Goal: Entertainment & Leisure: Consume media (video, audio)

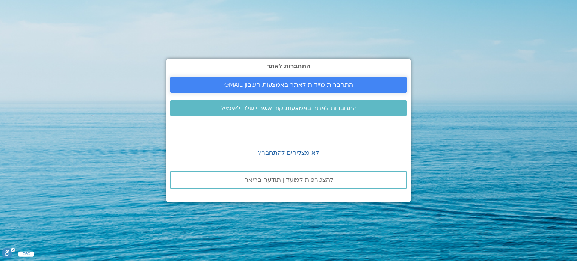
click at [287, 87] on span "התחברות מיידית לאתר באמצעות חשבון GMAIL" at bounding box center [288, 84] width 129 height 7
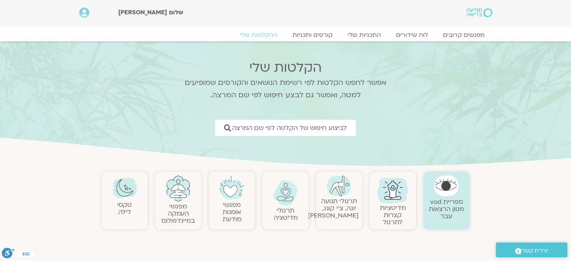
click at [440, 184] on img at bounding box center [446, 185] width 25 height 21
click at [440, 204] on link "ספריית vod מגוון הרצאות עבר" at bounding box center [446, 208] width 35 height 23
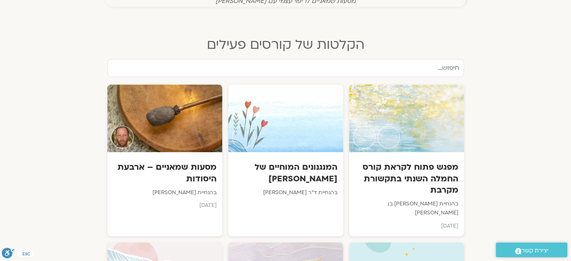
scroll to position [362, 0]
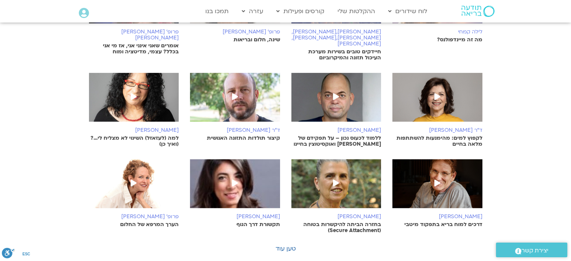
scroll to position [198, 0]
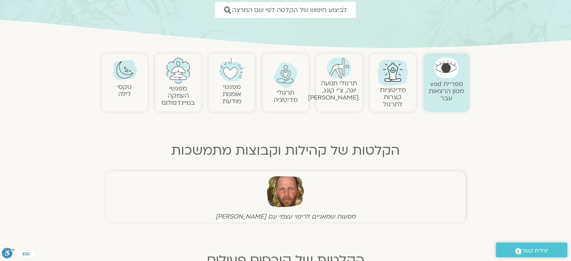
scroll to position [115, 0]
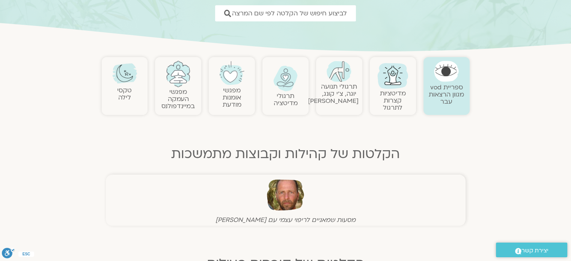
click at [398, 109] on link "מדיטציות קצרות לתרגול" at bounding box center [393, 100] width 26 height 23
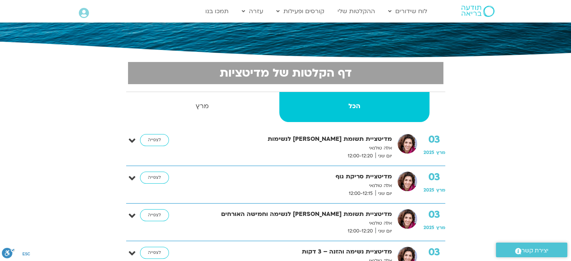
scroll to position [120, 0]
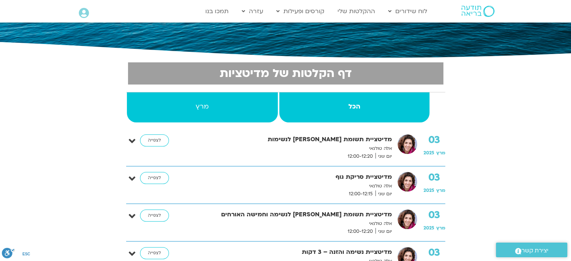
click at [203, 97] on link "מרץ" at bounding box center [202, 107] width 151 height 30
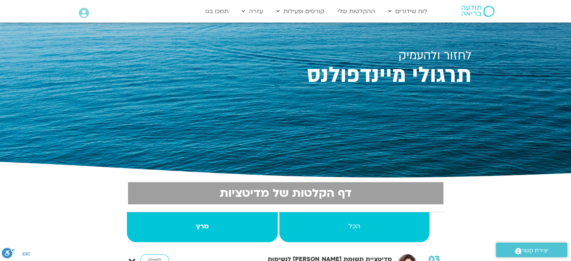
scroll to position [1, 0]
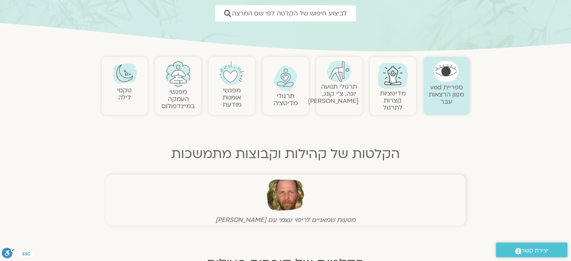
click at [346, 93] on link "תרגולי תנועה יוגה, צ׳י קונג, [PERSON_NAME]" at bounding box center [333, 93] width 51 height 23
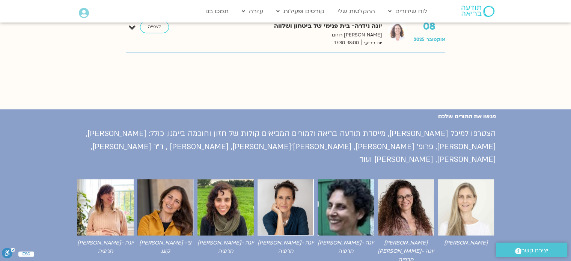
scroll to position [561, 0]
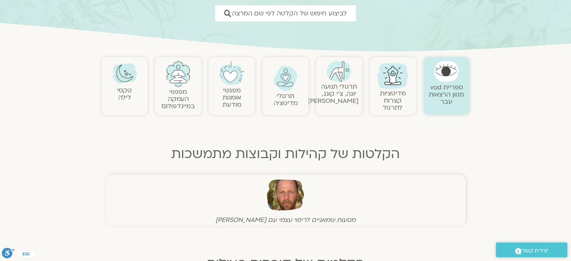
click at [280, 200] on img at bounding box center [285, 194] width 37 height 37
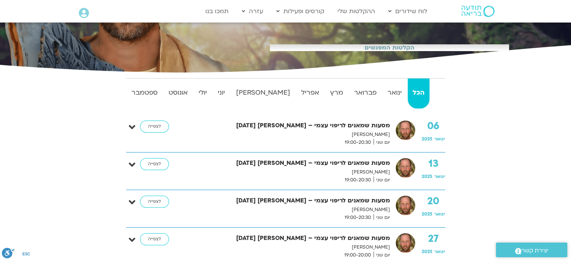
scroll to position [135, 0]
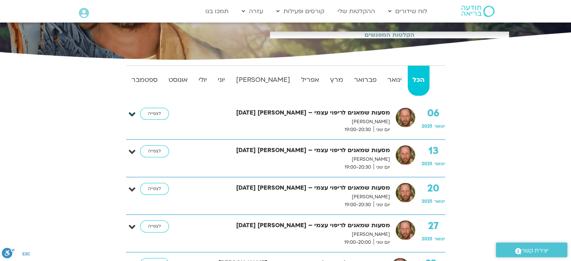
drag, startPoint x: 128, startPoint y: 115, endPoint x: 133, endPoint y: 115, distance: 5.3
click at [133, 115] on div "06 ינואר 2025 מסעות שמאנים לריפוי עצמי – תומר פיין 6/1/25 תומר פיין יום שני 19:…" at bounding box center [285, 121] width 319 height 26
click at [133, 115] on icon at bounding box center [132, 114] width 7 height 11
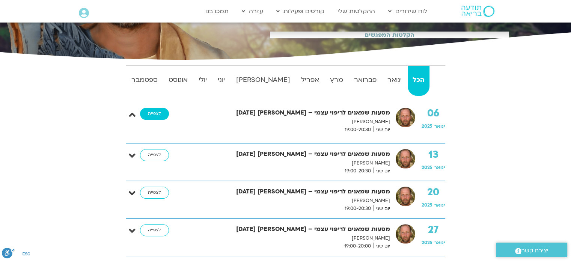
click at [152, 111] on link "לצפייה" at bounding box center [154, 114] width 29 height 12
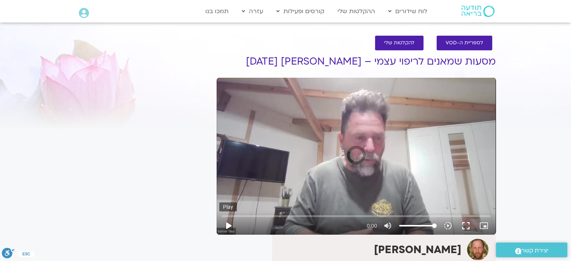
click at [225, 225] on button "play_arrow" at bounding box center [228, 226] width 18 height 18
click at [232, 223] on button "play_arrow" at bounding box center [228, 226] width 18 height 18
click at [277, 214] on input "Seek" at bounding box center [356, 216] width 269 height 5
type input "1094.689464"
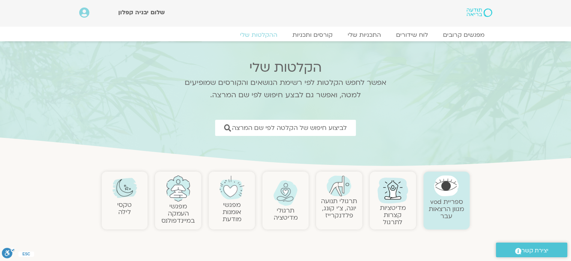
click at [181, 207] on link "מפגשי העמקה במיינדפולנס" at bounding box center [177, 213] width 33 height 23
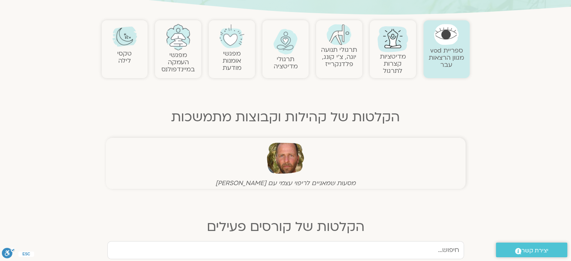
scroll to position [151, 0]
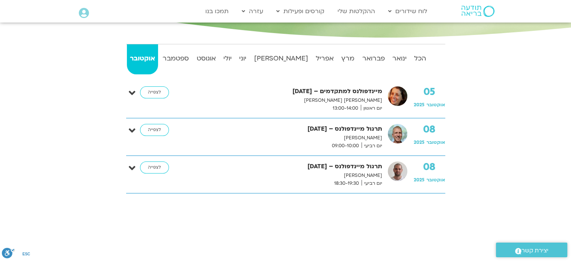
scroll to position [138, 0]
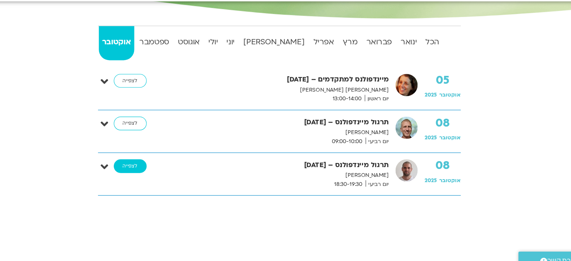
click at [150, 168] on link "לצפייה" at bounding box center [154, 167] width 29 height 12
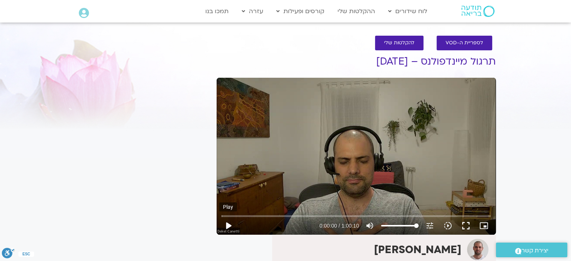
click at [230, 228] on button "play_arrow" at bounding box center [228, 226] width 18 height 18
click at [267, 216] on input "Seek" at bounding box center [356, 216] width 269 height 5
click at [332, 216] on input "Seek" at bounding box center [356, 216] width 269 height 5
click at [387, 215] on input "Seek" at bounding box center [356, 216] width 269 height 5
click at [455, 215] on input "Seek" at bounding box center [356, 216] width 269 height 5
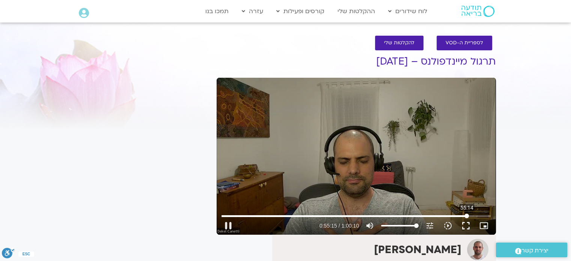
click at [467, 216] on input "Seek" at bounding box center [356, 216] width 269 height 5
click at [473, 216] on input "Seek" at bounding box center [356, 216] width 269 height 5
click at [480, 216] on input "Seek" at bounding box center [356, 216] width 269 height 5
type input "3501.213416"
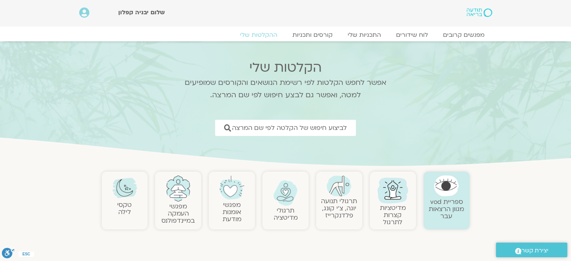
click at [182, 205] on link "מפגשי העמקה במיינדפולנס" at bounding box center [177, 213] width 33 height 23
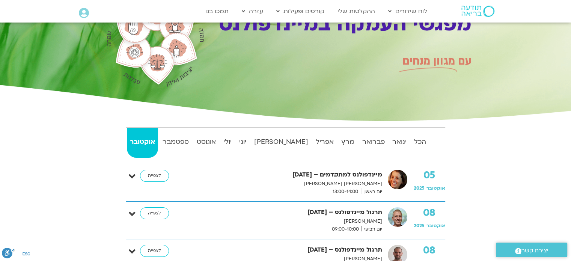
scroll to position [104, 0]
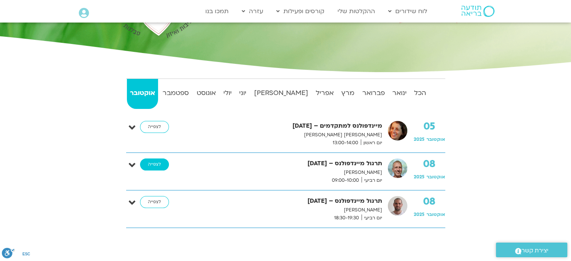
click at [156, 169] on link "לצפייה" at bounding box center [154, 164] width 29 height 12
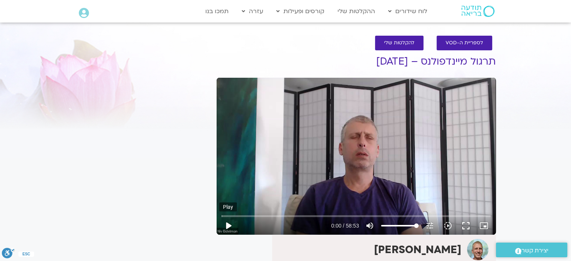
click at [225, 226] on button "play_arrow" at bounding box center [228, 226] width 18 height 18
click at [274, 215] on input "Seek" at bounding box center [356, 216] width 269 height 5
click at [416, 216] on input "Seek" at bounding box center [356, 216] width 269 height 5
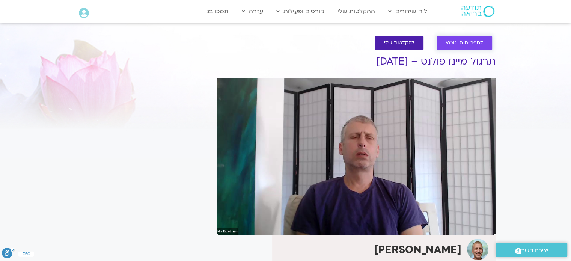
click at [457, 44] on span "לספריית ה-VOD" at bounding box center [465, 43] width 38 height 6
type input "2574.121501"
click at [463, 48] on link "לספריית ה-VOD" at bounding box center [465, 43] width 56 height 15
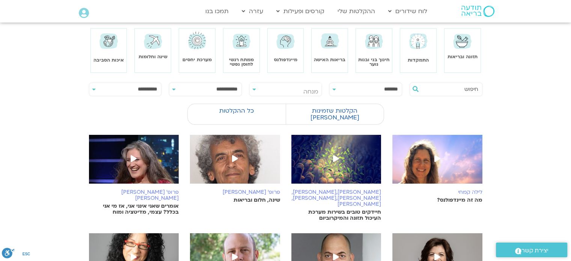
scroll to position [38, 0]
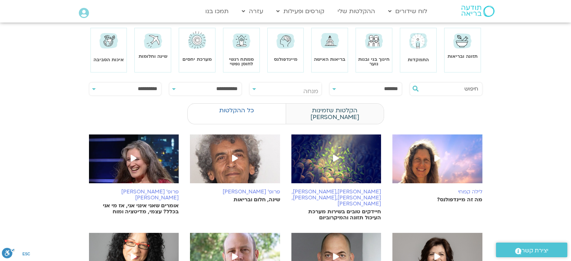
click at [333, 111] on label "הקלטות שזמינות לי" at bounding box center [335, 113] width 98 height 21
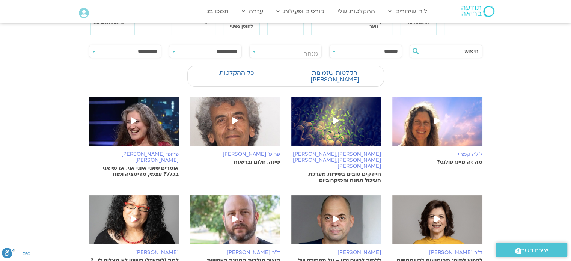
scroll to position [0, 0]
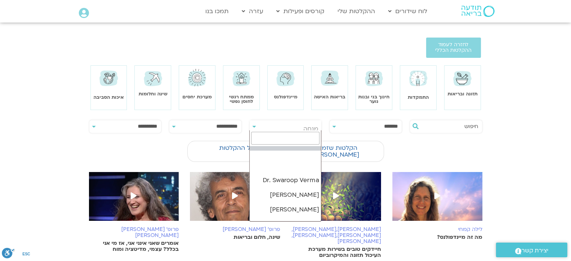
click at [307, 127] on span "מנחה" at bounding box center [310, 129] width 15 height 8
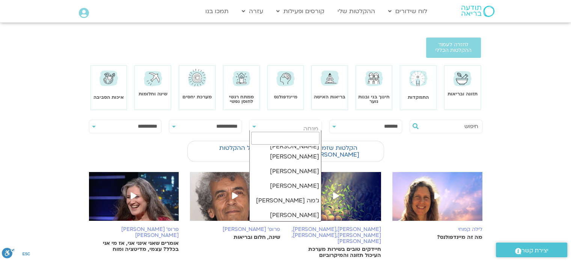
scroll to position [1547, 0]
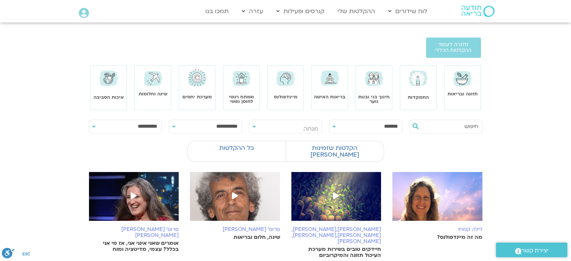
click at [514, 99] on section at bounding box center [285, 104] width 571 height 19
click at [457, 46] on span "לחזרה לעמוד ההקלטות הכללי" at bounding box center [453, 47] width 37 height 11
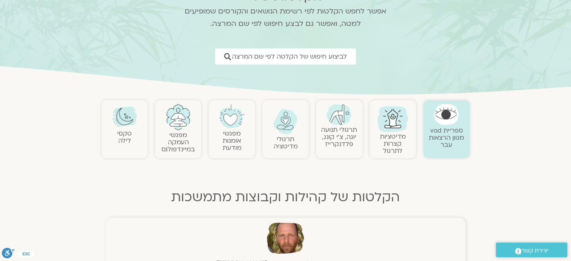
scroll to position [72, 0]
click at [173, 130] on link "מפגשי העמקה במיינדפולנס" at bounding box center [177, 141] width 33 height 23
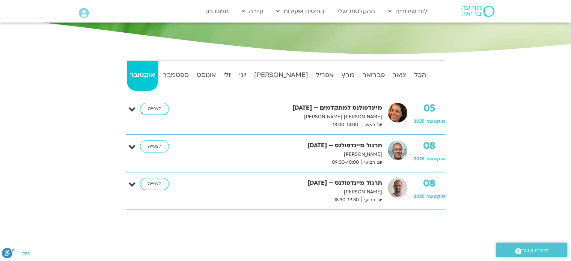
scroll to position [122, 0]
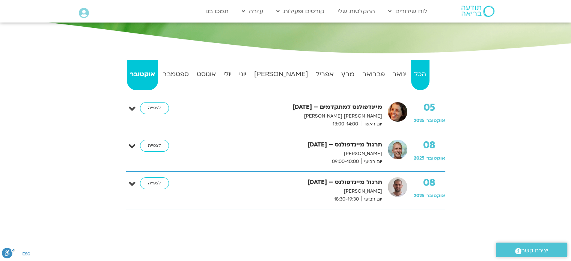
click at [419, 76] on strong "הכל" at bounding box center [420, 74] width 18 height 11
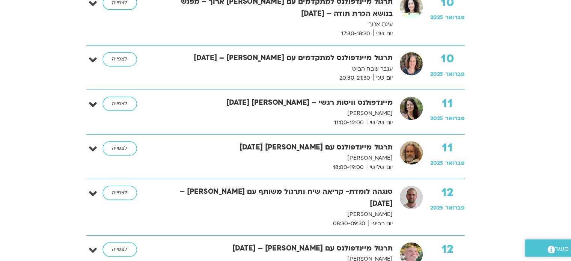
scroll to position [1928, 0]
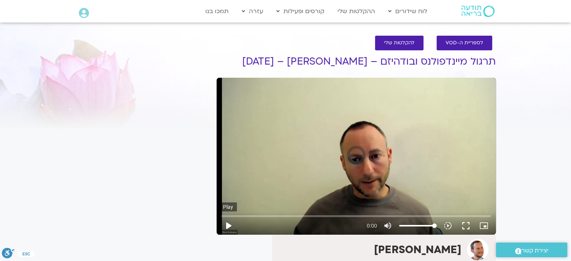
click at [227, 226] on button "play_arrow" at bounding box center [228, 226] width 18 height 18
click at [227, 228] on button "play_arrow" at bounding box center [228, 226] width 18 height 18
click at [259, 216] on input "Seek" at bounding box center [356, 216] width 269 height 5
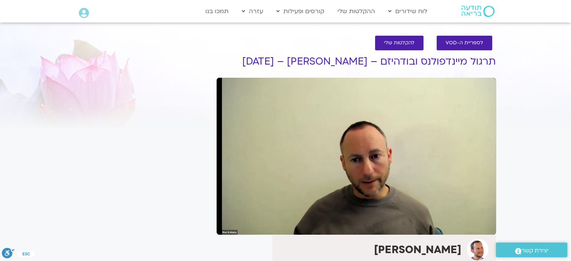
type input "578.796369"
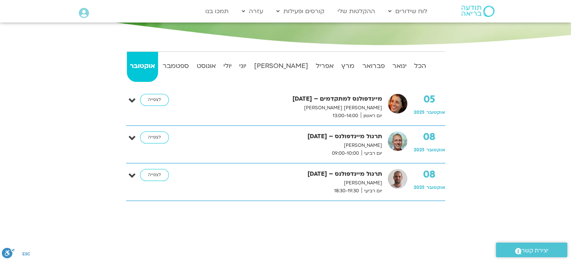
scroll to position [128, 0]
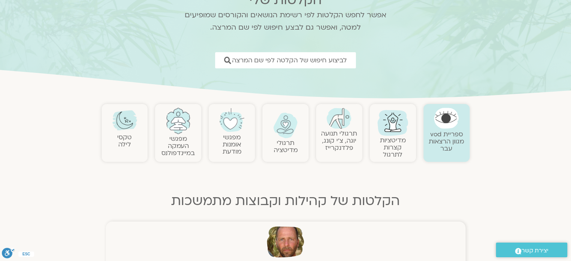
click at [177, 132] on img at bounding box center [178, 121] width 25 height 26
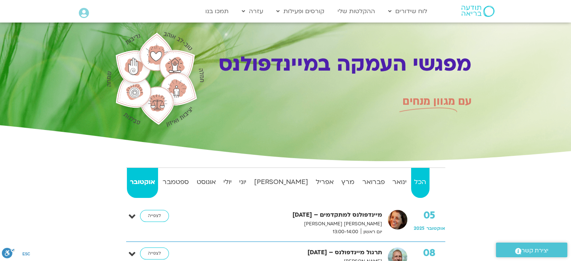
click at [418, 174] on link "הכל" at bounding box center [420, 183] width 18 height 30
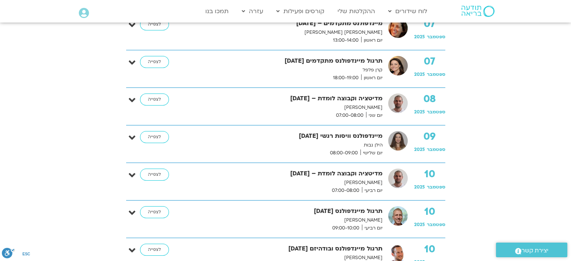
scroll to position [11169, 0]
